Goal: Find specific page/section: Find specific page/section

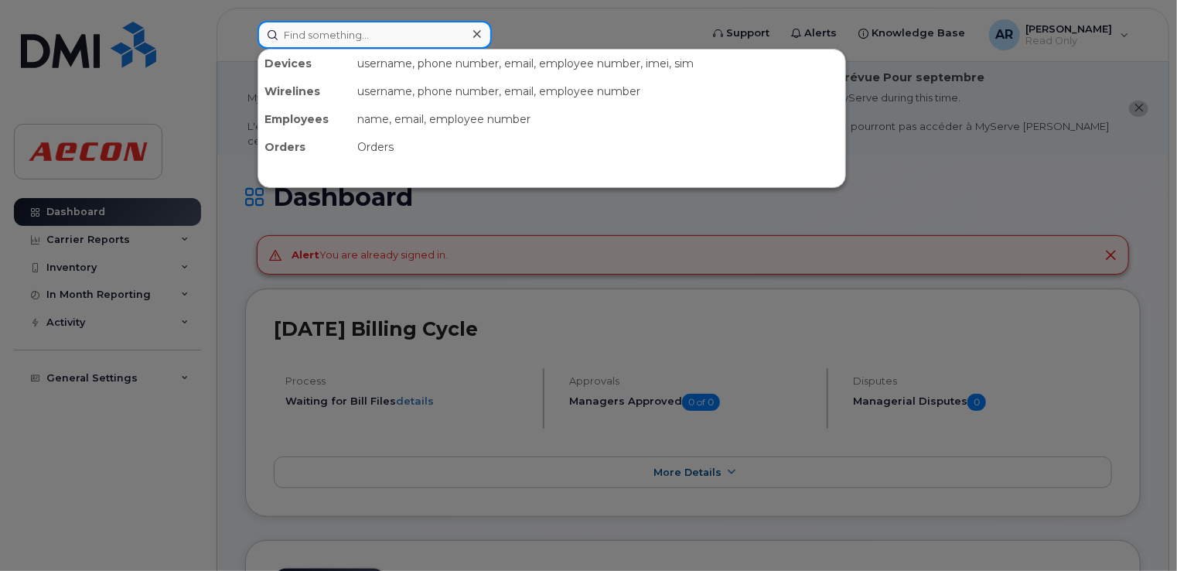
click at [392, 35] on input at bounding box center [374, 35] width 234 height 28
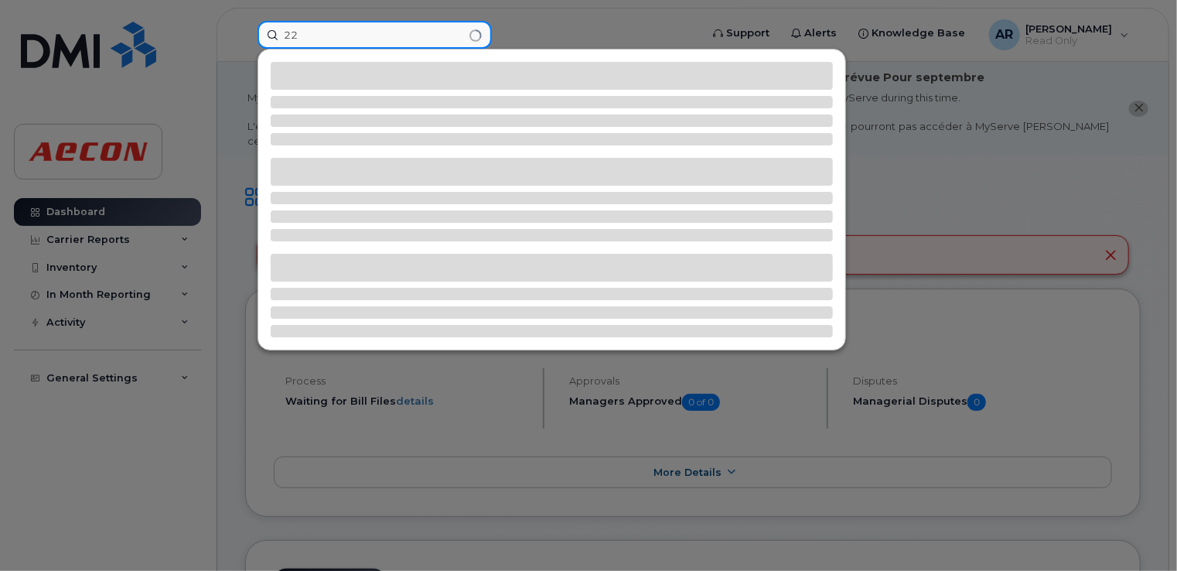
type input "2"
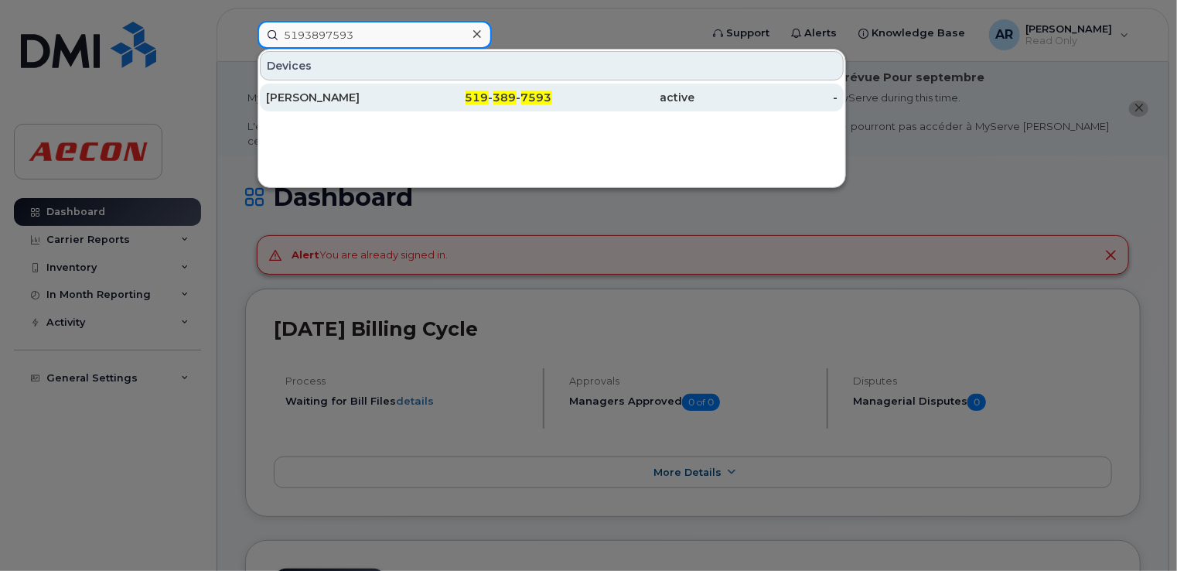
type input "5193897593"
click at [414, 94] on div "519 - 389 - 7593" at bounding box center [480, 97] width 143 height 15
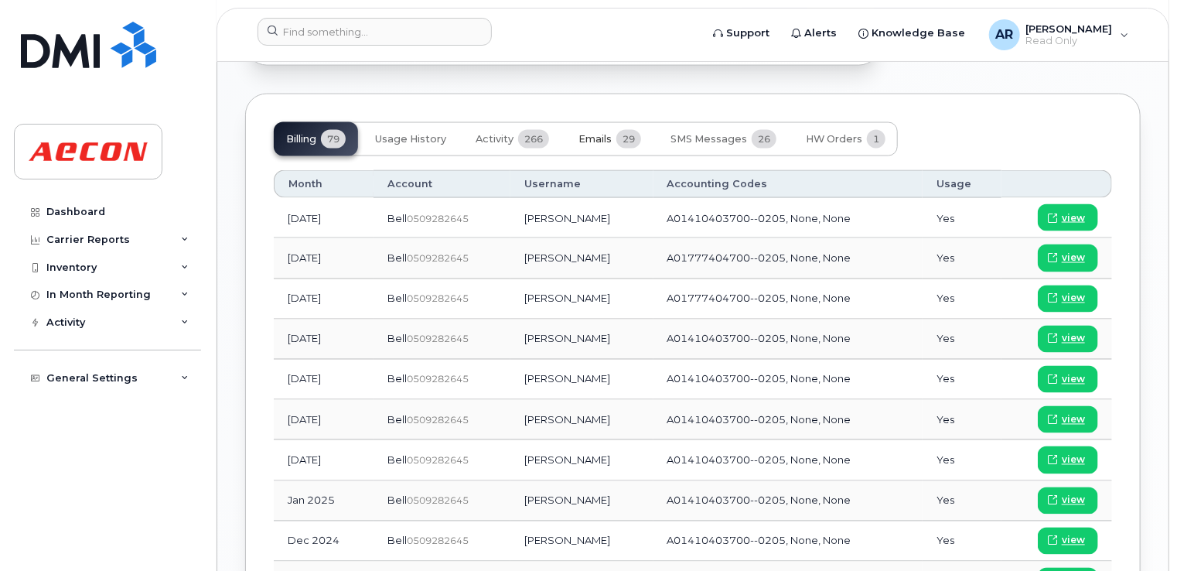
scroll to position [1314, 0]
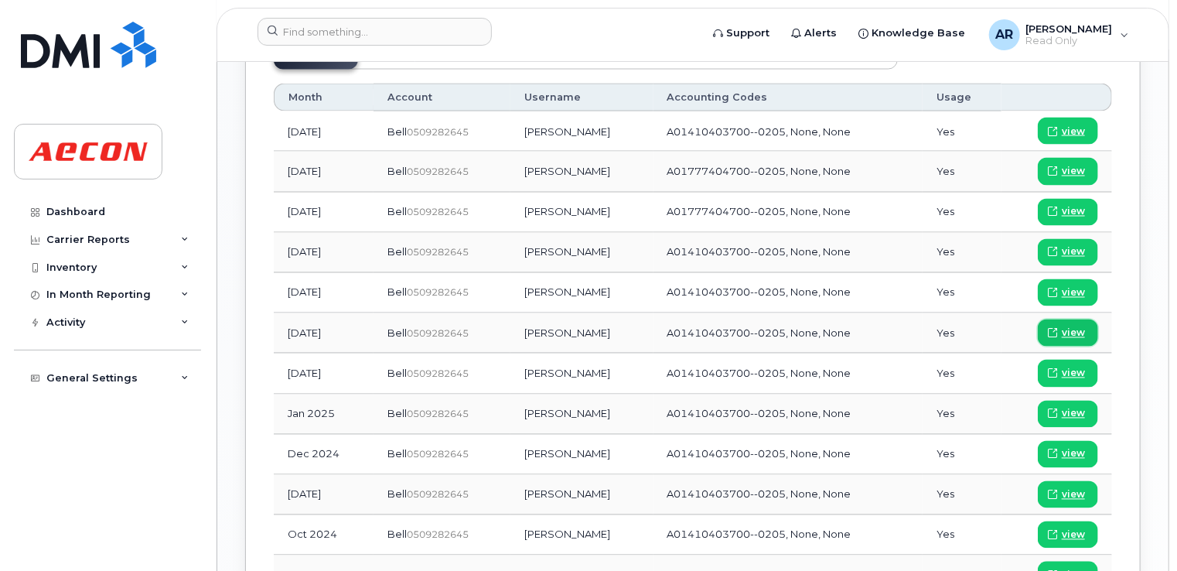
click at [1082, 326] on span "view" at bounding box center [1072, 333] width 23 height 14
click at [164, 247] on div "Carrier Reports" at bounding box center [107, 240] width 187 height 28
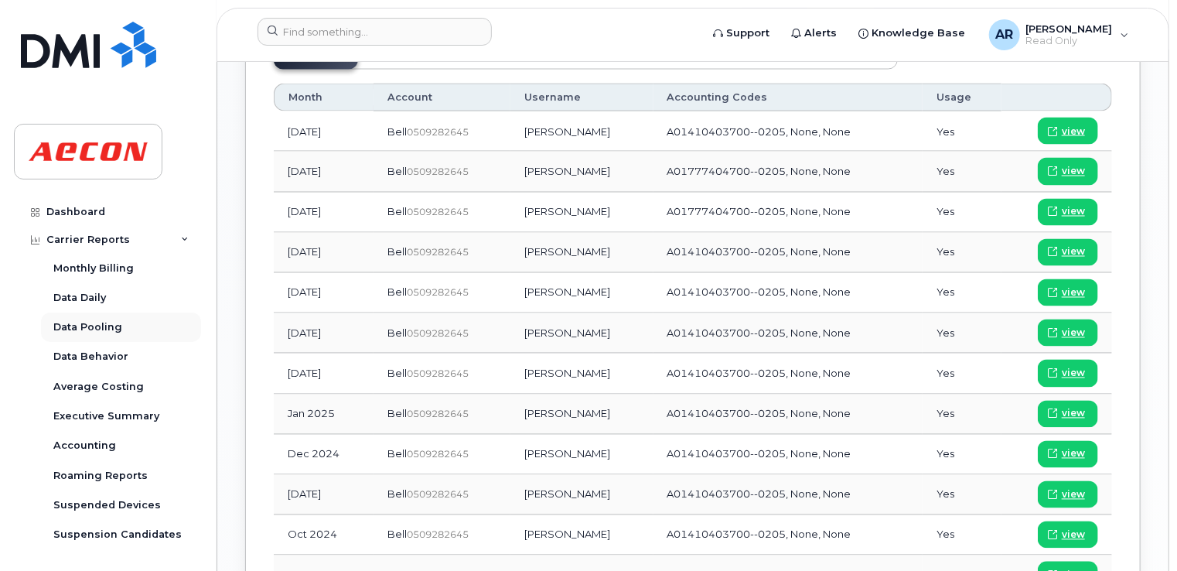
scroll to position [77, 0]
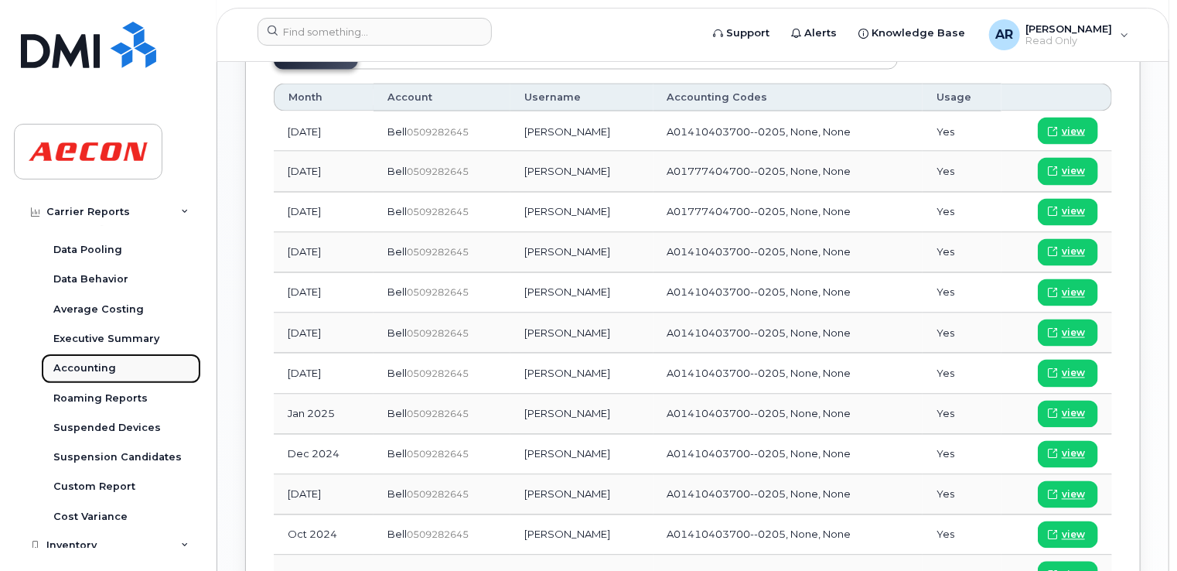
click at [102, 371] on div "Accounting" at bounding box center [84, 368] width 63 height 14
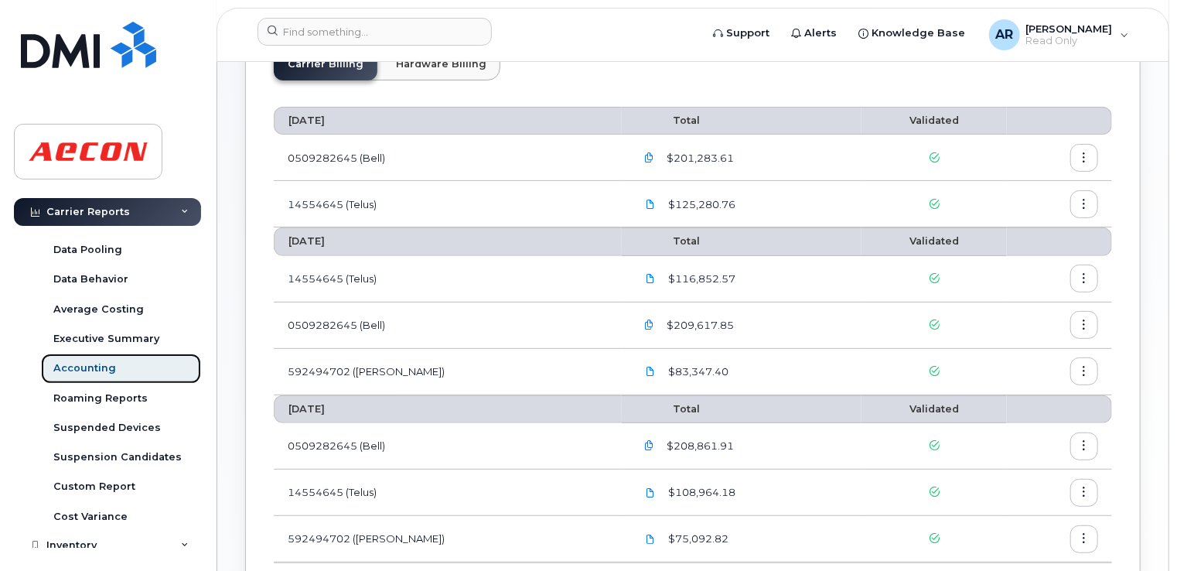
scroll to position [155, 0]
click at [636, 370] on link at bounding box center [650, 370] width 29 height 27
